Goal: Check status

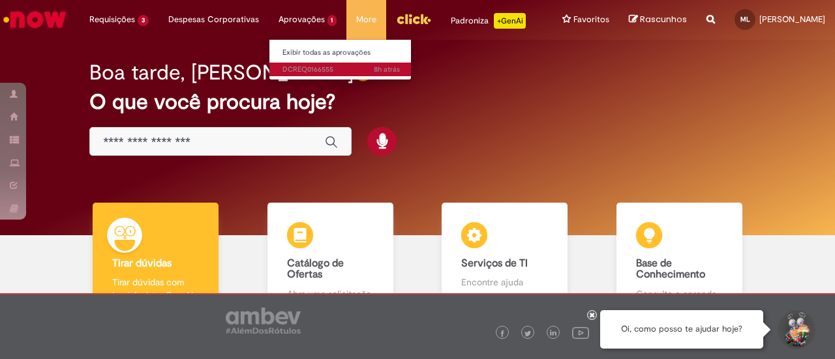
click at [287, 63] on li "8h atrás 8 horas atrás DCREQ0166555" at bounding box center [341, 68] width 144 height 17
click at [292, 67] on span "8h atrás 8 horas atrás DCREQ0166555" at bounding box center [340, 70] width 117 height 10
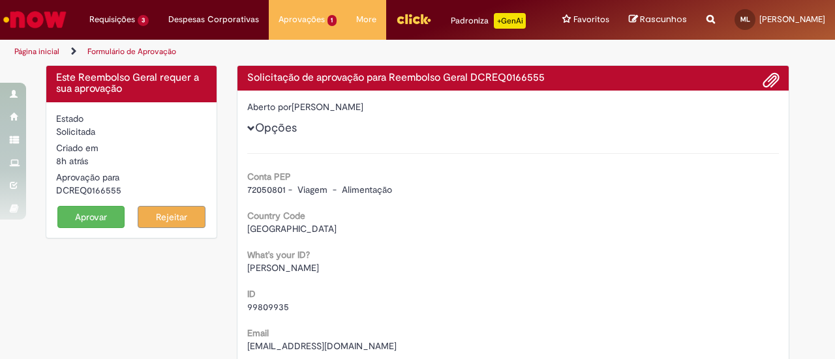
click at [86, 228] on button "Aprovar" at bounding box center [91, 217] width 68 height 22
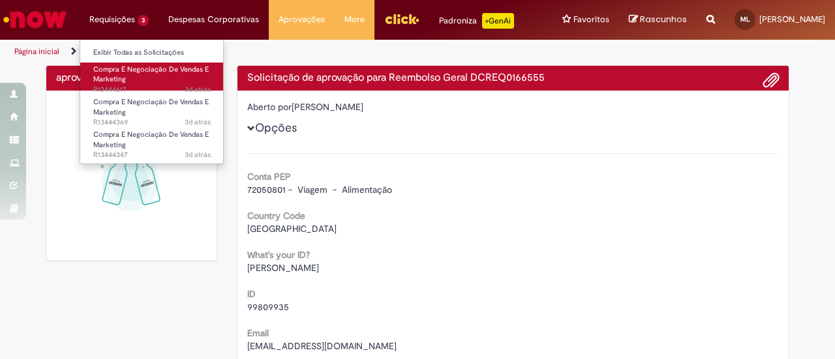
click at [130, 77] on link "Compra E Negociação De Vendas E Marketing 3d atrás 3 dias atrás R13444617" at bounding box center [152, 77] width 144 height 28
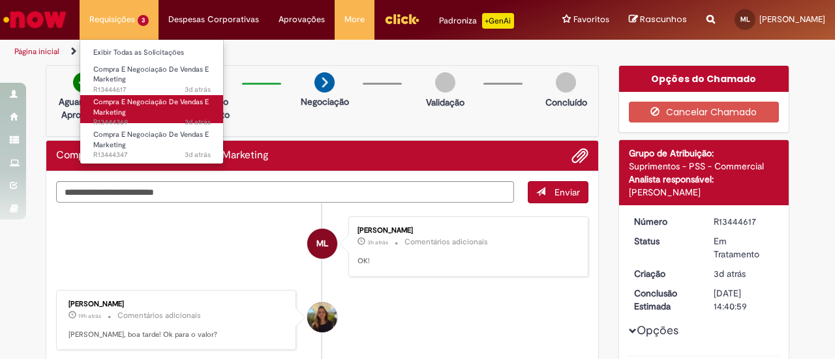
click at [138, 112] on link "Compra E Negociação De Vendas E Marketing 3d atrás 3 dias atrás R13444369" at bounding box center [152, 109] width 144 height 28
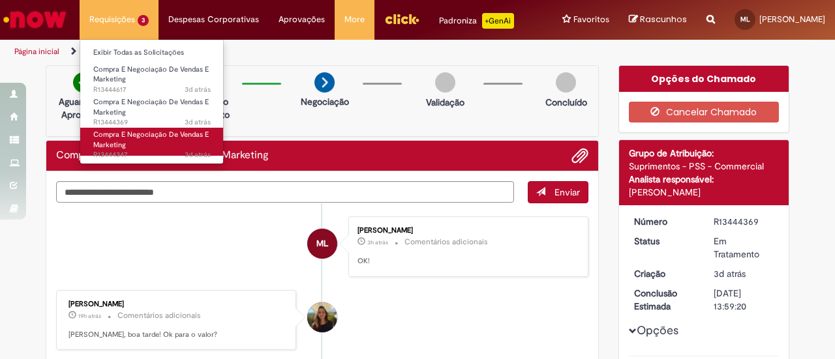
click at [164, 154] on span "3d atrás 3 dias atrás R13444347" at bounding box center [151, 155] width 117 height 10
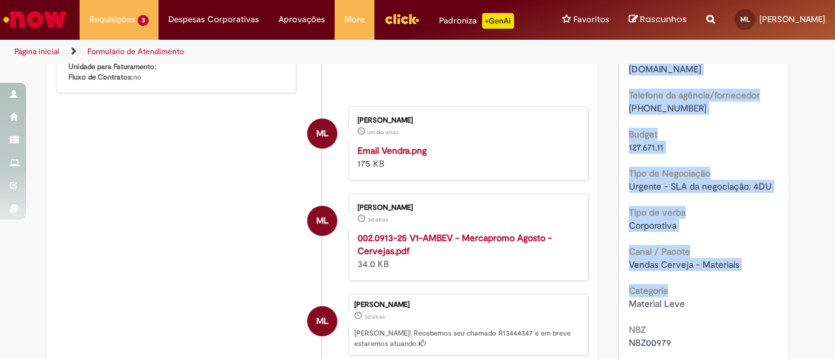
scroll to position [453, 0]
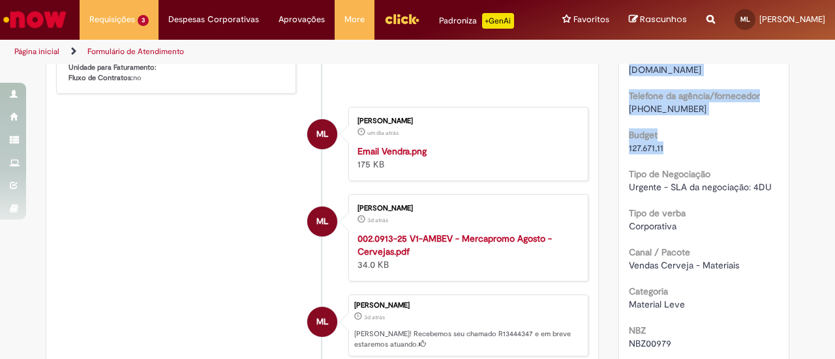
drag, startPoint x: 623, startPoint y: 142, endPoint x: 675, endPoint y: 135, distance: 52.7
click at [675, 135] on div "Tipo da Solicitação Materiais Sales Nome do Projeto MERCAFACIL_ASMG_Q3_CERVENA …" at bounding box center [704, 296] width 151 height 787
copy div "Nome do Projeto MERCAFACIL_ASMG_Q3_CERVENA Agência/fornecedor VENDRAMINI Email …"
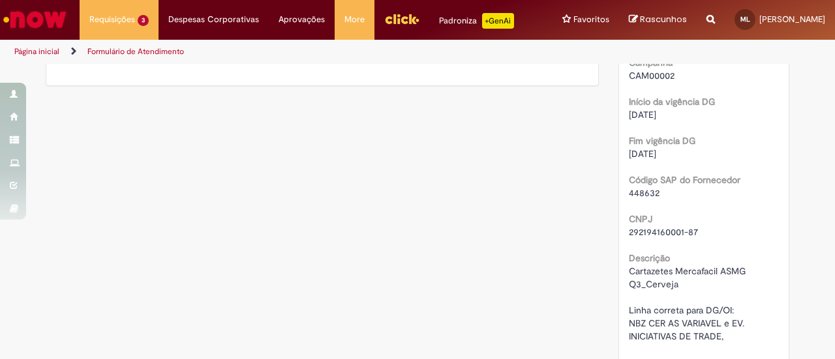
scroll to position [780, 0]
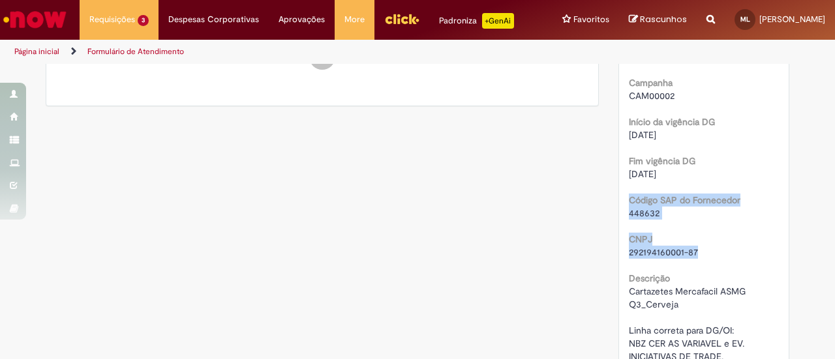
drag, startPoint x: 703, startPoint y: 232, endPoint x: 616, endPoint y: 178, distance: 102.5
copy div "Código SAP do Fornecedor 448632 CNPJ 292194160001-87"
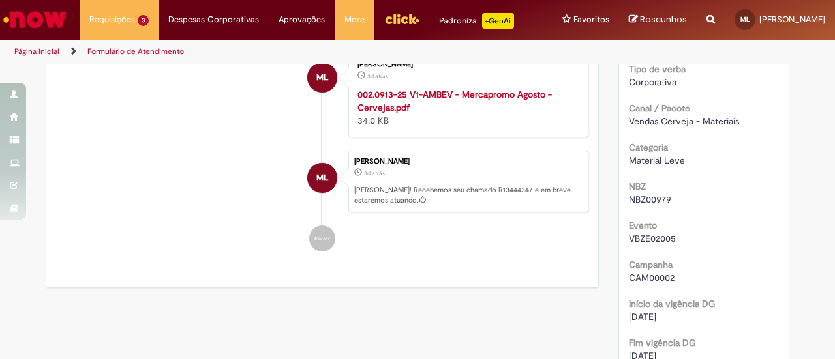
scroll to position [453, 0]
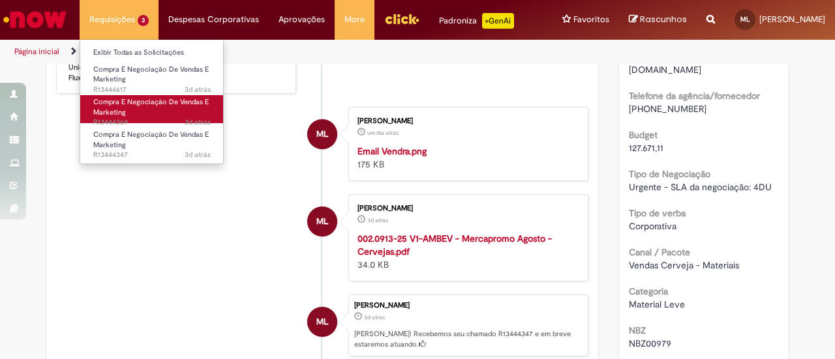
click at [136, 101] on span "Compra E Negociação De Vendas E Marketing" at bounding box center [150, 107] width 115 height 20
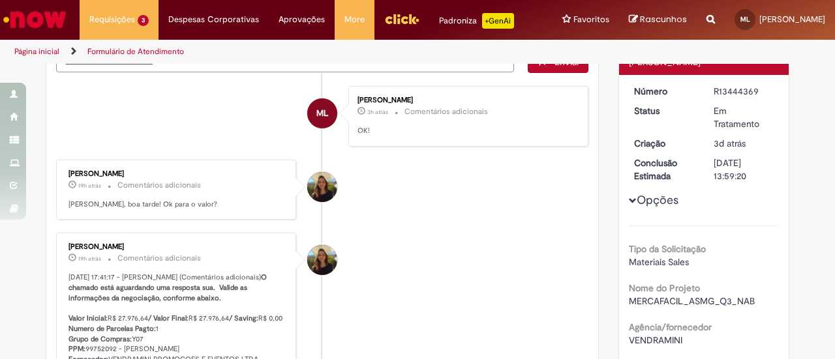
scroll to position [196, 0]
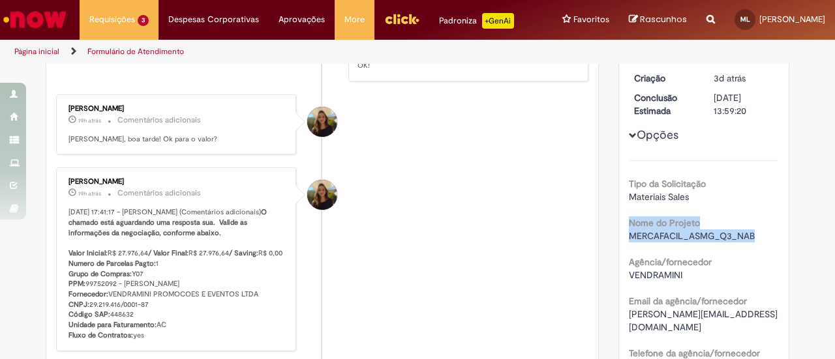
drag, startPoint x: 743, startPoint y: 239, endPoint x: 604, endPoint y: 215, distance: 141.1
copy div "Nome do Projeto MERCAFACIL_ASMG_Q3_NAB"
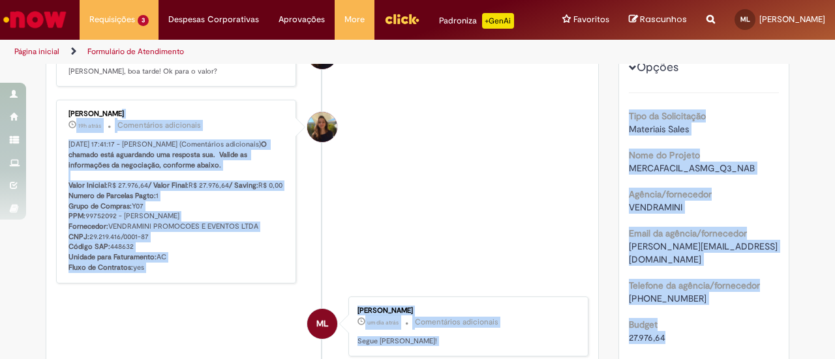
scroll to position [261, 0]
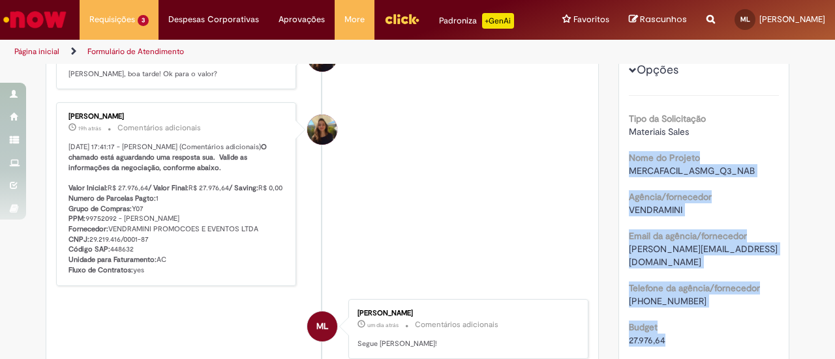
drag, startPoint x: 637, startPoint y: 203, endPoint x: 617, endPoint y: 145, distance: 60.9
copy div "Nome do Projeto MERCAFACIL_ASMG_Q3_NAB Agência/fornecedor VENDRAMINI Email da a…"
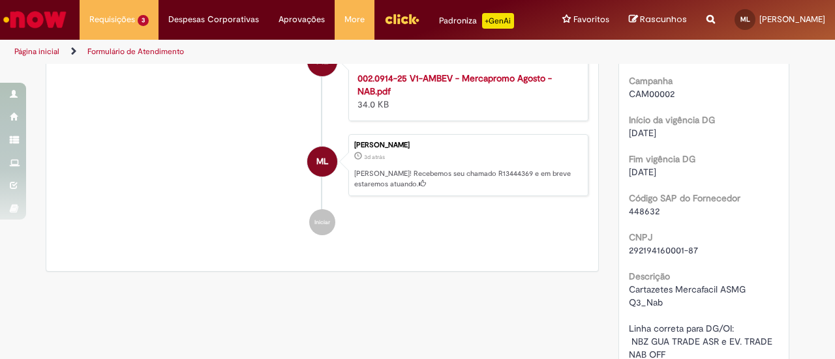
scroll to position [783, 0]
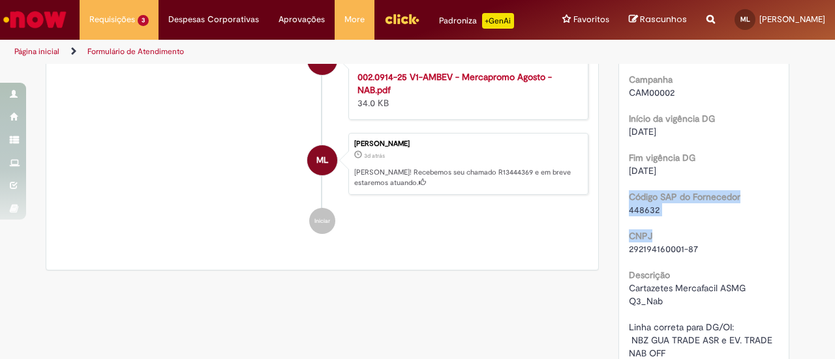
drag, startPoint x: 708, startPoint y: 226, endPoint x: 691, endPoint y: 228, distance: 16.4
drag, startPoint x: 712, startPoint y: 237, endPoint x: 703, endPoint y: 234, distance: 10.1
click at [710, 243] on div "292194160001-87" at bounding box center [704, 249] width 151 height 13
drag, startPoint x: 702, startPoint y: 234, endPoint x: 604, endPoint y: 181, distance: 111.2
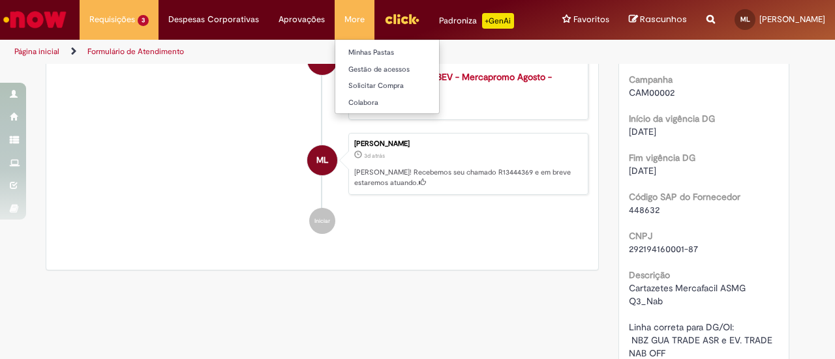
copy div "Código SAP do Fornecedor 448632 CNPJ 292194160001-87"
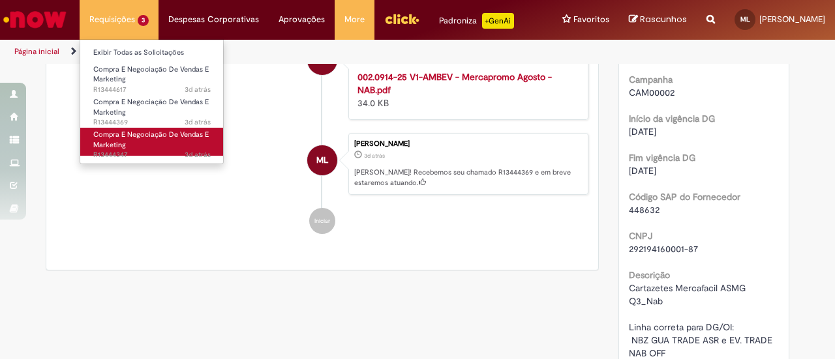
click at [120, 142] on span "Compra E Negociação De Vendas E Marketing" at bounding box center [150, 140] width 115 height 20
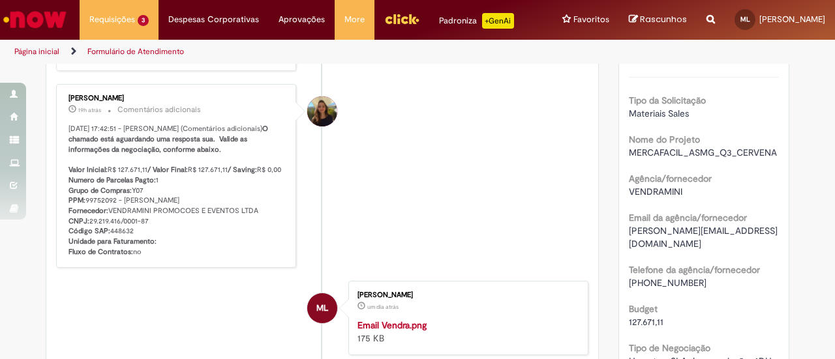
scroll to position [335, 0]
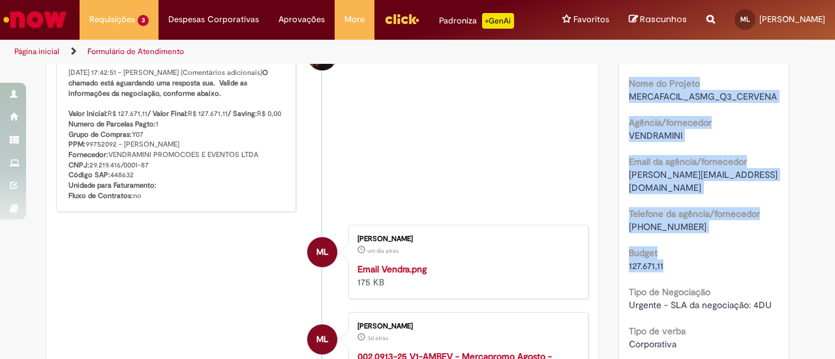
drag, startPoint x: 676, startPoint y: 249, endPoint x: 623, endPoint y: 82, distance: 174.5
copy div "Nome do Projeto MERCAFACIL_ASMG_Q3_CERVENA Agência/fornecedor VENDRAMINI Email …"
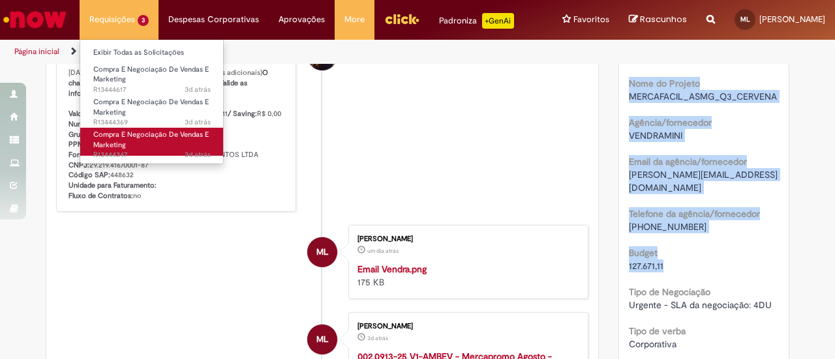
click at [120, 143] on span "Compra E Negociação De Vendas E Marketing" at bounding box center [150, 140] width 115 height 20
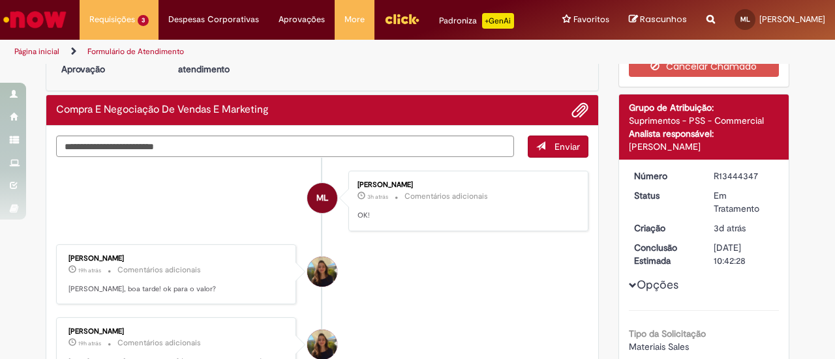
scroll to position [0, 0]
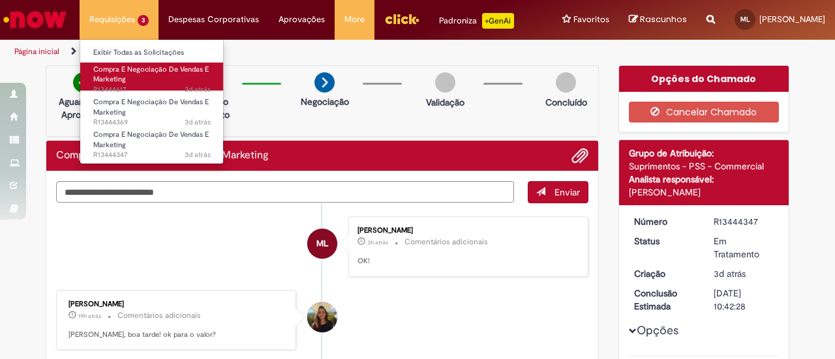
click at [128, 76] on link "Compra E Negociação De Vendas E Marketing 3d atrás 3 dias atrás R13444617" at bounding box center [152, 77] width 144 height 28
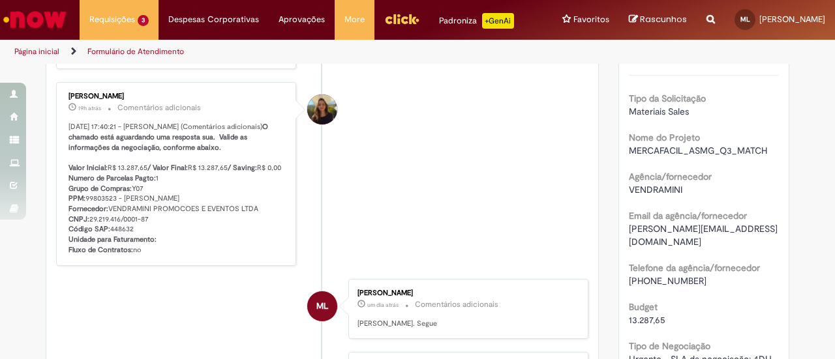
scroll to position [261, 0]
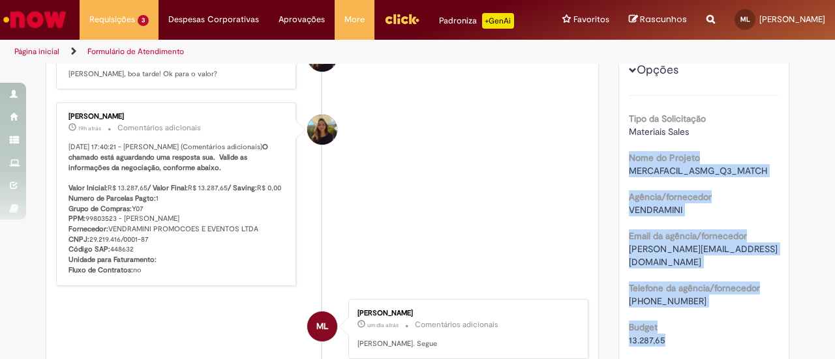
drag, startPoint x: 669, startPoint y: 329, endPoint x: 603, endPoint y: 150, distance: 190.5
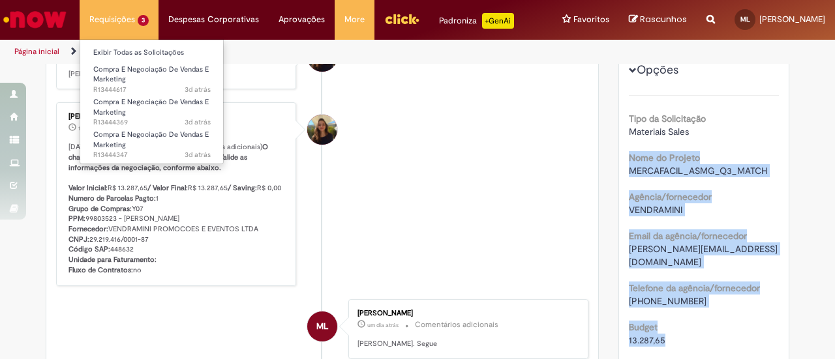
copy div "Nome do Projeto MERCAFACIL_ASMG_Q3_MATCH Agência/fornecedor VENDRAMINI Email da…"
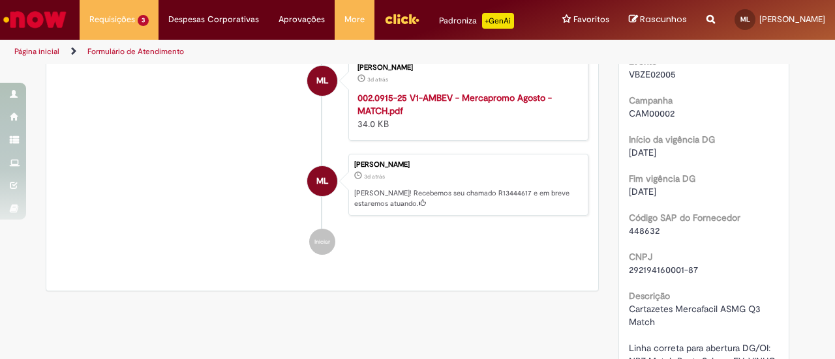
scroll to position [783, 0]
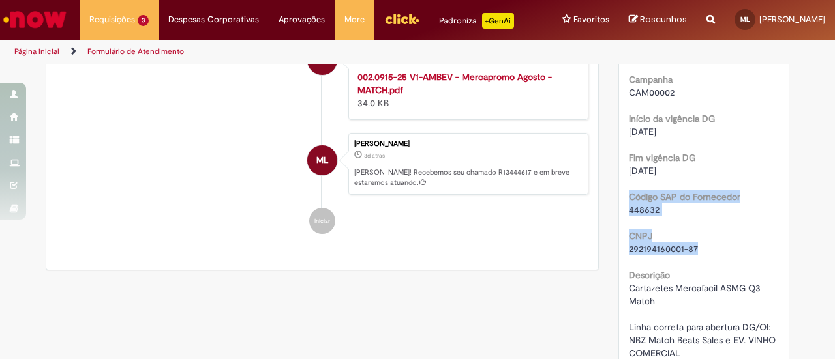
drag, startPoint x: 702, startPoint y: 228, endPoint x: 613, endPoint y: 176, distance: 102.9
copy div "Código SAP do Fornecedor 448632 CNPJ 292194160001-87"
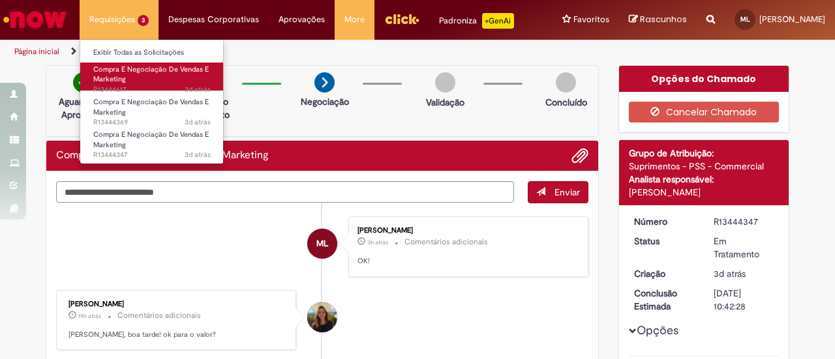
click at [134, 71] on span "Compra E Negociação De Vendas E Marketing" at bounding box center [150, 75] width 115 height 20
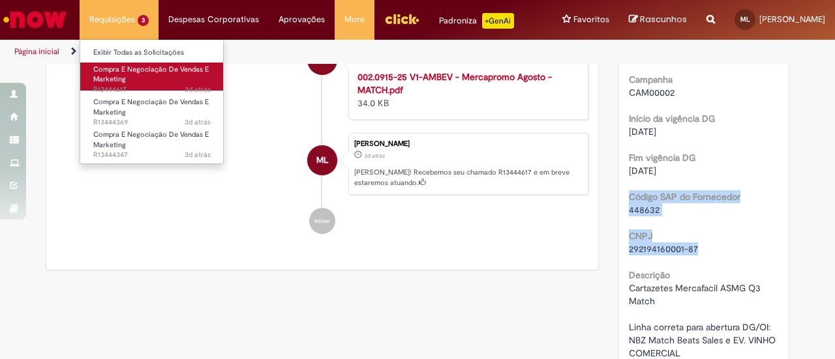
click at [142, 67] on span "Compra E Negociação De Vendas E Marketing" at bounding box center [150, 75] width 115 height 20
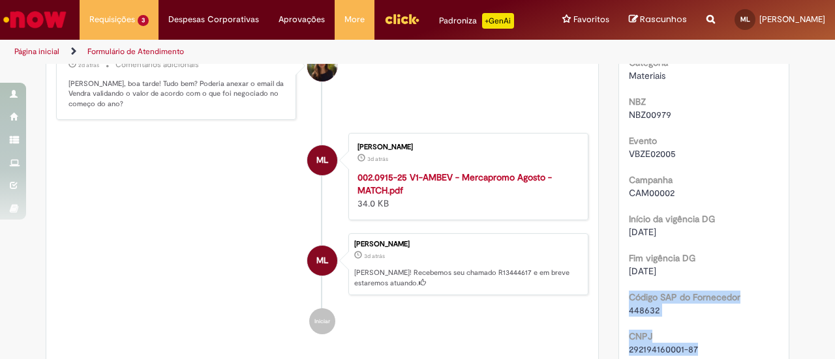
scroll to position [522, 0]
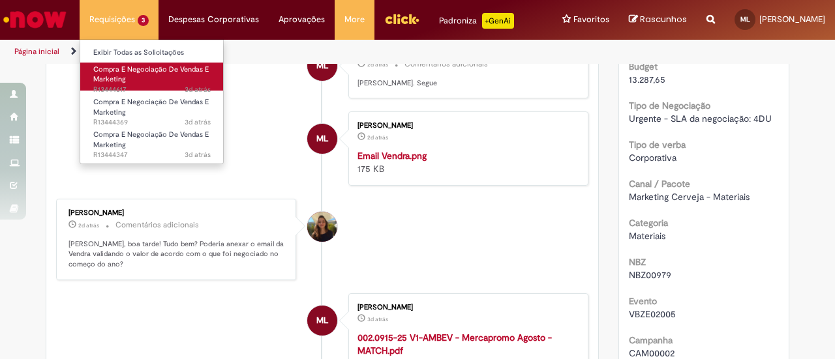
click at [132, 66] on span "Compra E Negociação De Vendas E Marketing" at bounding box center [150, 75] width 115 height 20
